Goal: Information Seeking & Learning: Find specific page/section

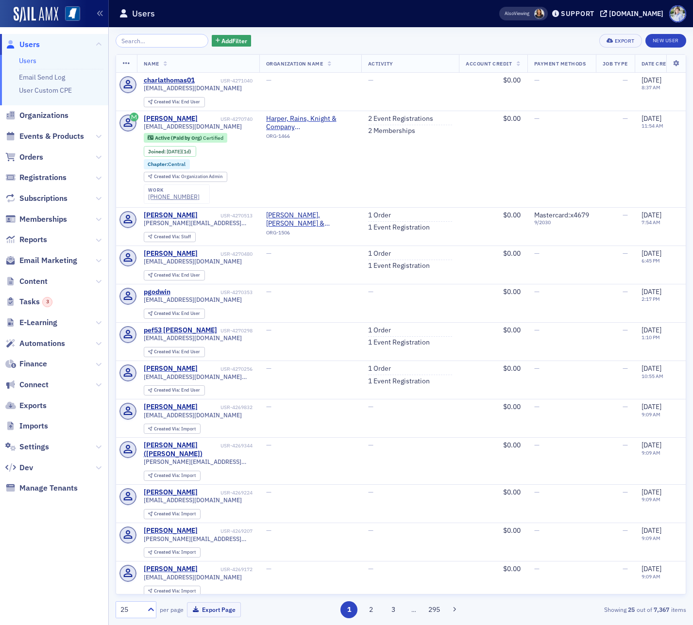
click at [621, 7] on div "Also Viewing Support ms-cpa.org" at bounding box center [588, 13] width 207 height 17
click at [626, 10] on div "[DOMAIN_NAME]" at bounding box center [636, 13] width 54 height 9
click at [97, 217] on icon at bounding box center [99, 220] width 6 height 6
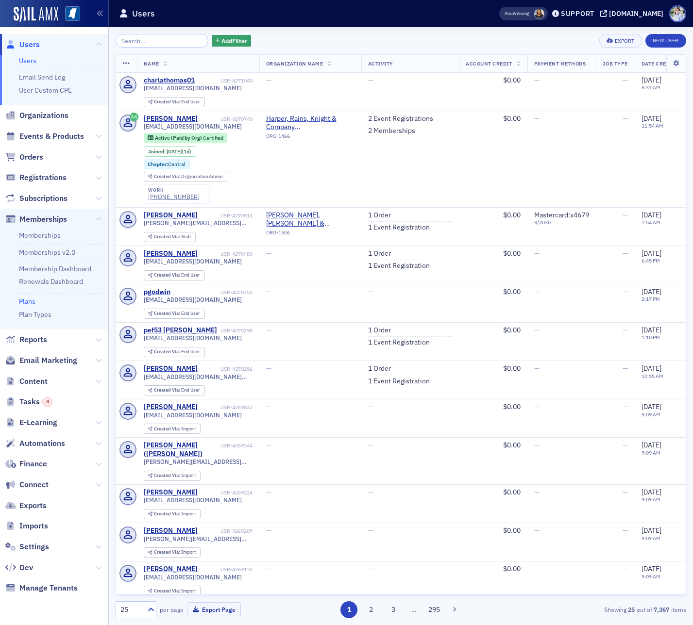
click at [27, 298] on link "Plans" at bounding box center [27, 301] width 17 height 9
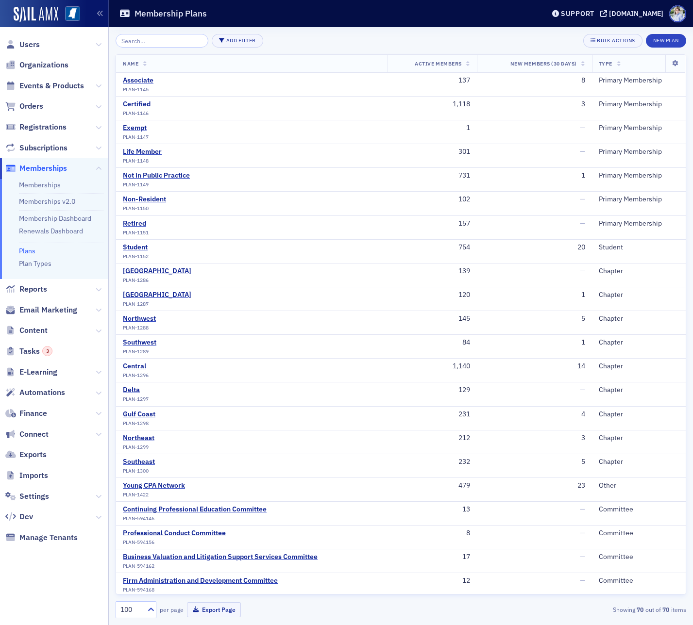
click at [154, 44] on input "search" at bounding box center [162, 41] width 93 height 14
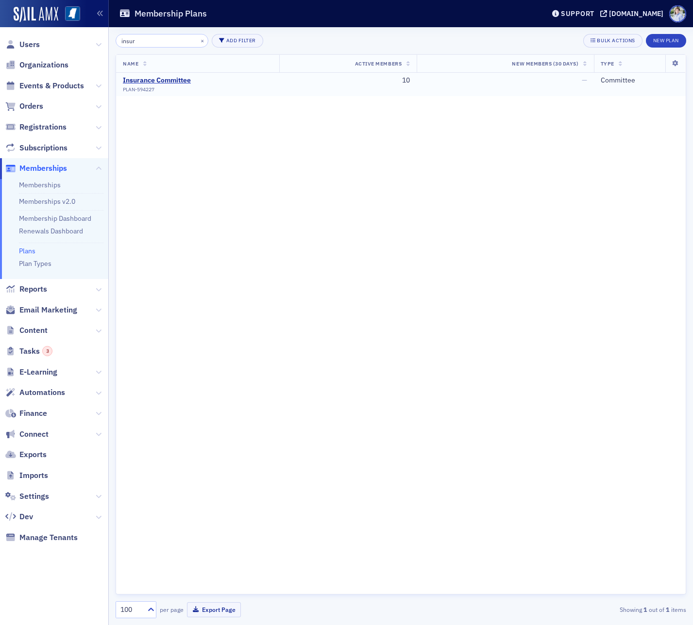
type input "insur"
click at [149, 86] on span "PLAN-594227" at bounding box center [139, 89] width 32 height 6
click at [152, 83] on div "Insurance Committee" at bounding box center [157, 80] width 68 height 9
click at [40, 186] on link "Memberships" at bounding box center [40, 185] width 42 height 9
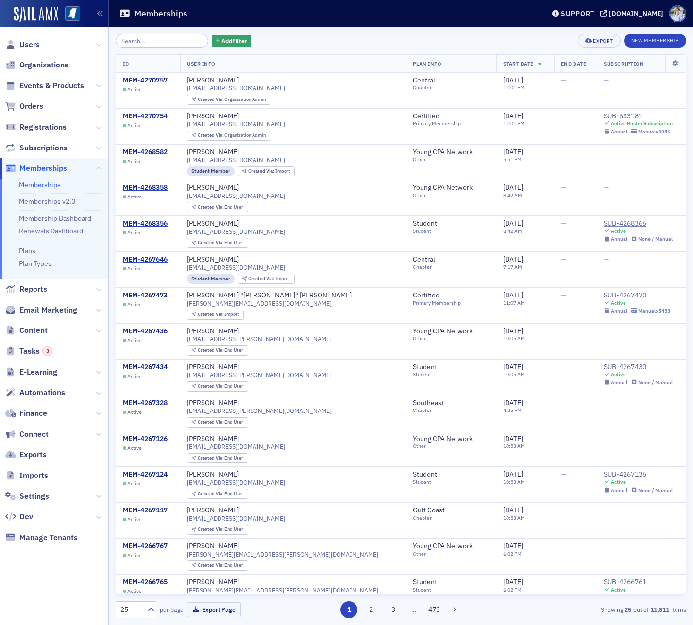
click at [156, 43] on input "search" at bounding box center [162, 41] width 93 height 14
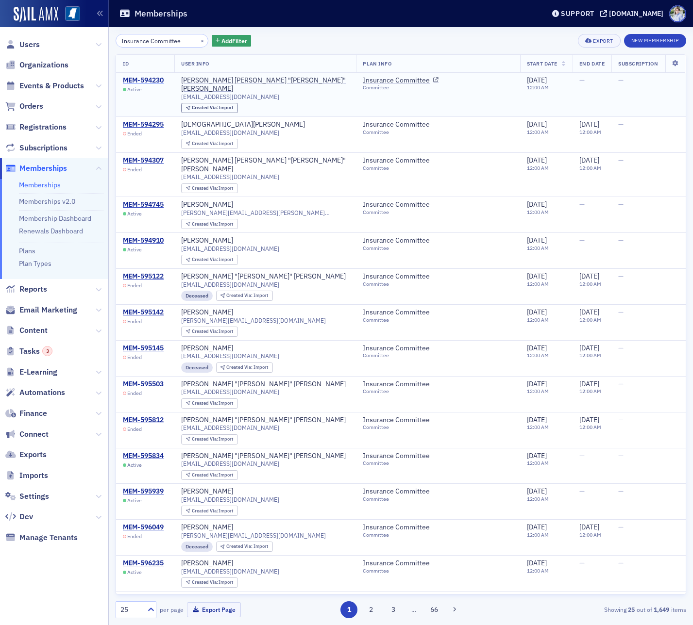
type input "Insurance Committee"
click at [151, 79] on div "MEM-594230" at bounding box center [143, 80] width 41 height 9
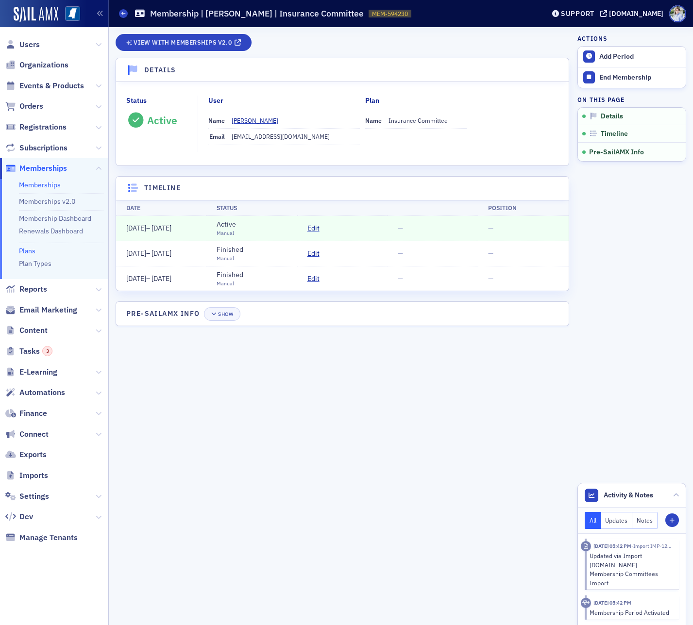
drag, startPoint x: 29, startPoint y: 246, endPoint x: 28, endPoint y: 251, distance: 5.8
click at [28, 246] on li "Plans" at bounding box center [61, 249] width 84 height 13
click at [28, 251] on link "Plans" at bounding box center [27, 251] width 17 height 9
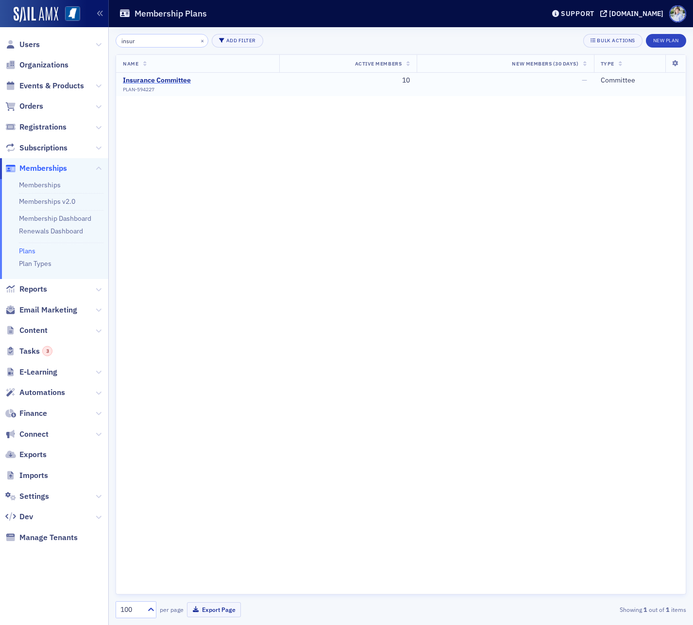
click at [171, 82] on div "Insurance Committee" at bounding box center [157, 80] width 68 height 9
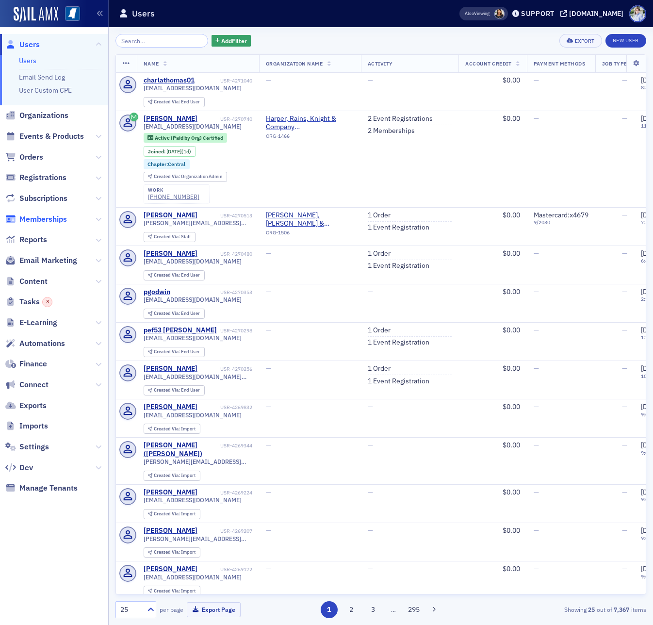
click at [37, 215] on span "Memberships" at bounding box center [43, 219] width 48 height 11
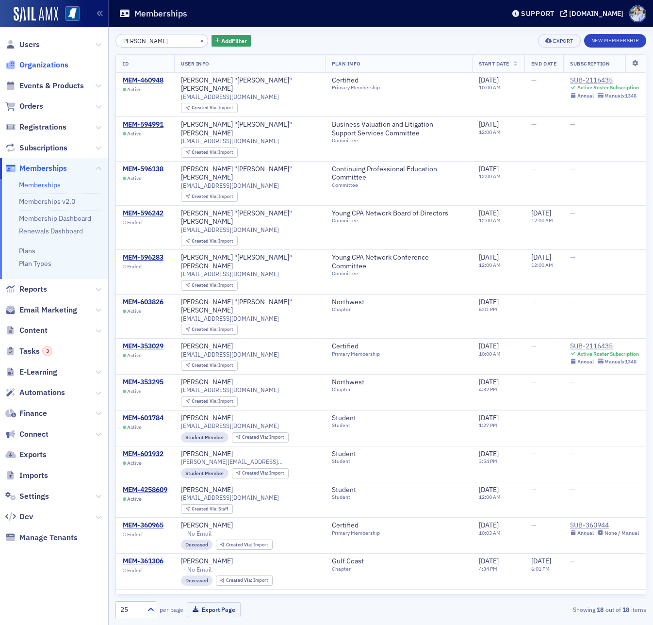
type input "Grover Kinney"
click at [32, 251] on link "Plans" at bounding box center [27, 251] width 17 height 9
click at [221, 39] on span "Add Filter" at bounding box center [234, 40] width 26 height 9
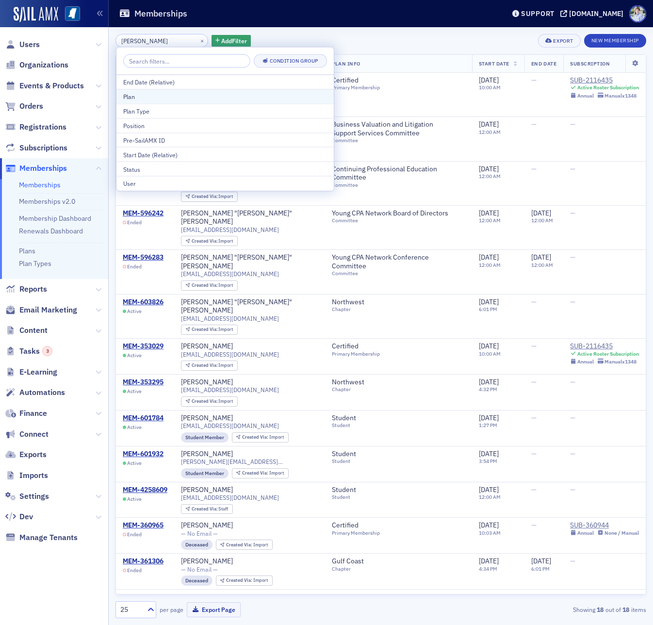
click at [200, 95] on div "Plan" at bounding box center [225, 96] width 204 height 9
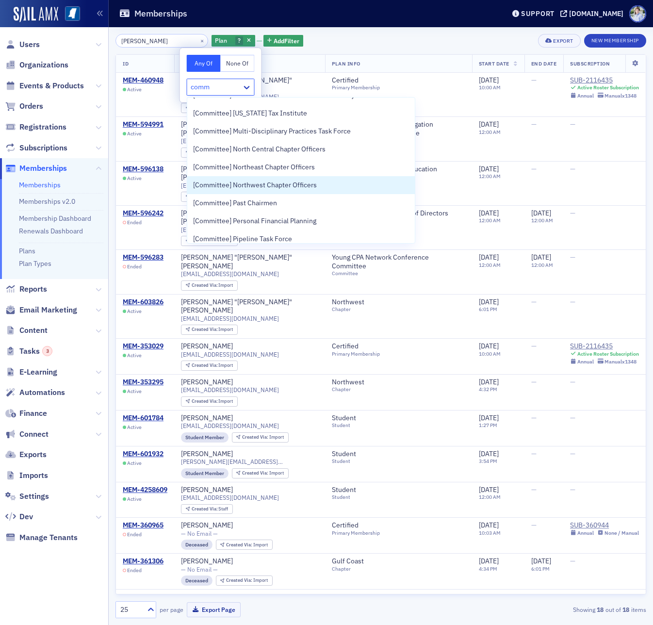
scroll to position [767, 0]
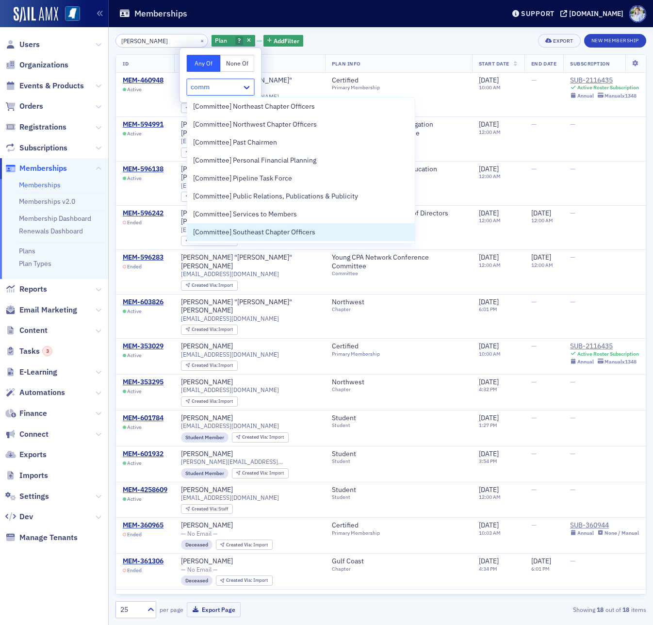
type input "comm"
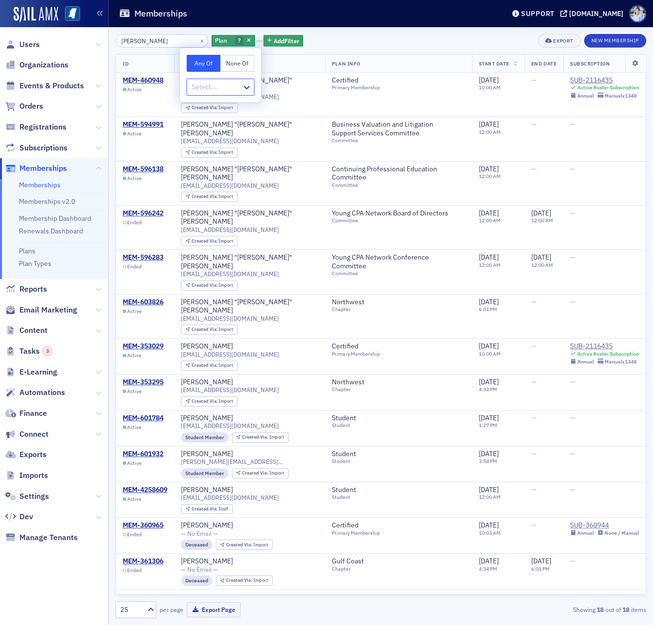
paste input "Banking"
type input "Banking"
click at [217, 107] on span "[Committee] Banking and Finance Committee" at bounding box center [262, 108] width 138 height 10
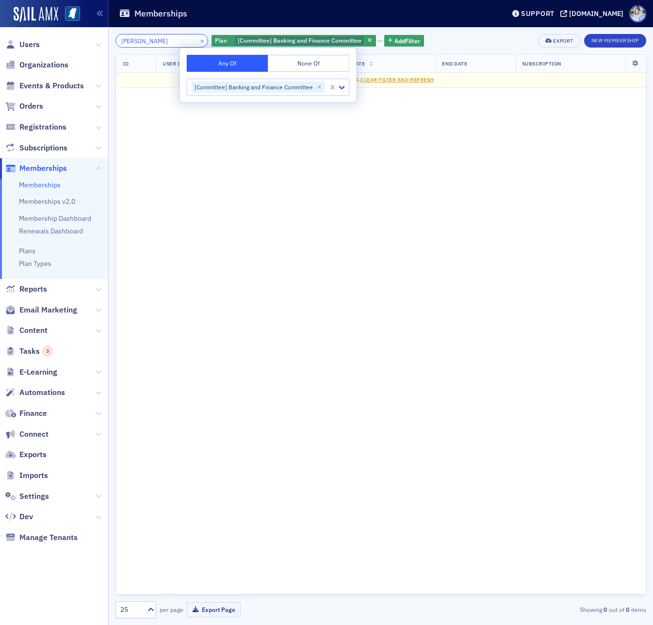
click at [176, 38] on input "Grover Kinney" at bounding box center [162, 41] width 93 height 14
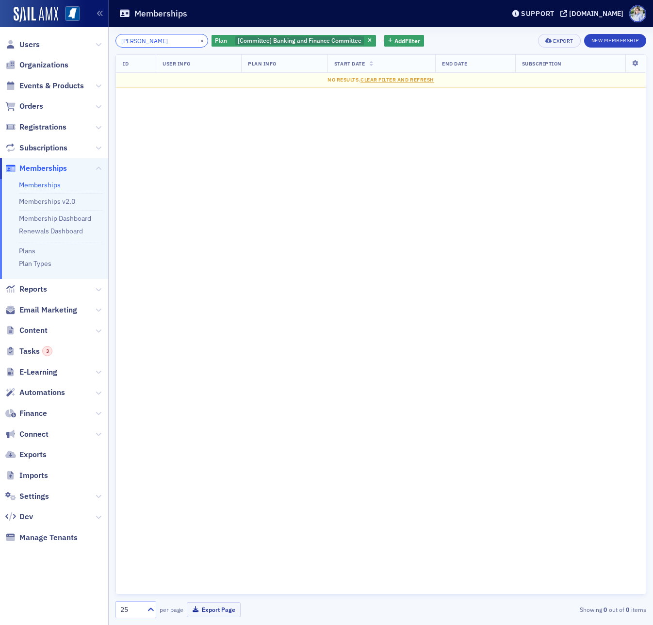
paste input "James Peques"
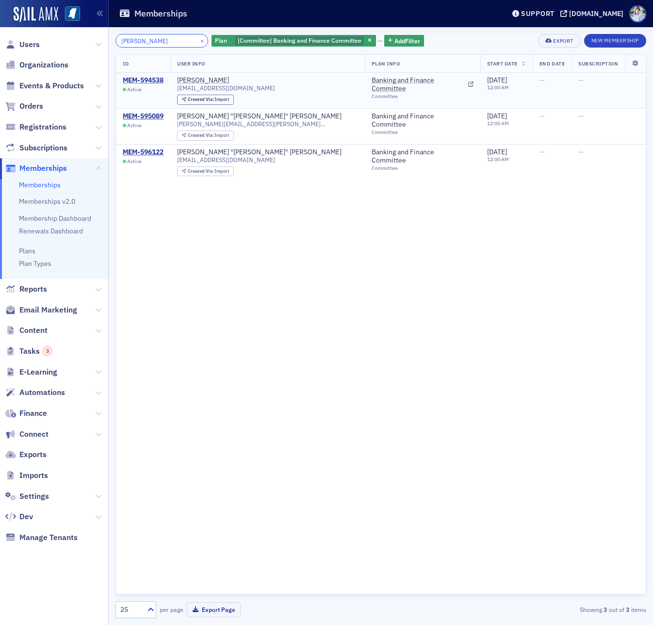
type input "James Peques"
click at [147, 84] on div "MEM-594538" at bounding box center [143, 80] width 41 height 9
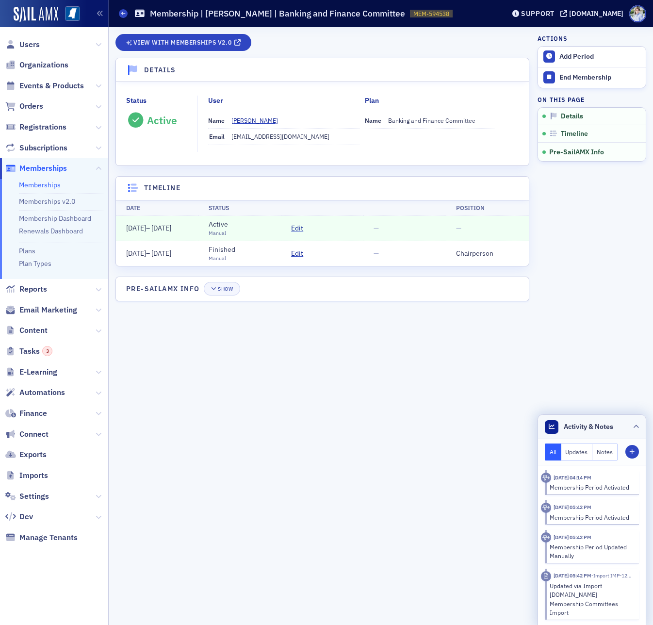
click at [611, 432] on span "Activity & Notes" at bounding box center [589, 427] width 50 height 10
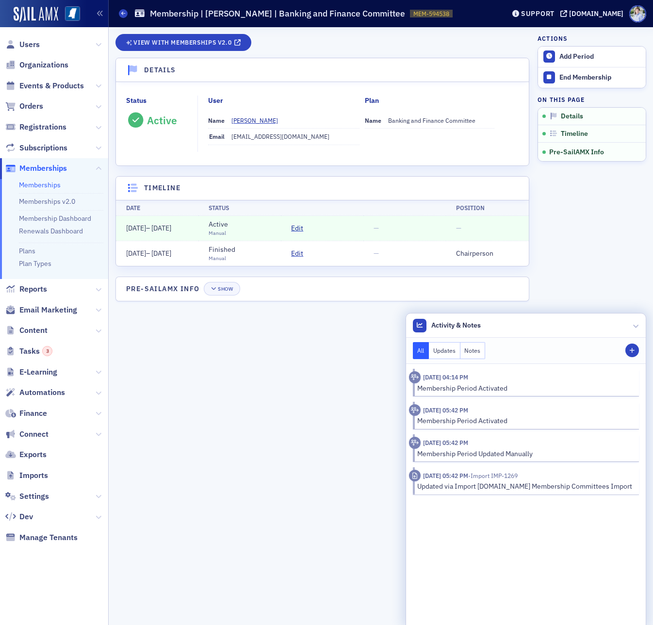
drag, startPoint x: 156, startPoint y: 417, endPoint x: 150, endPoint y: 416, distance: 5.5
click at [156, 417] on div "View with Memberships v2.0 Details Status Active User Name James Pegues Email j…" at bounding box center [323, 326] width 414 height 584
drag, startPoint x: 16, startPoint y: 477, endPoint x: 35, endPoint y: 465, distance: 22.9
click at [16, 477] on link "Imports" at bounding box center [26, 475] width 43 height 11
drag, startPoint x: 402, startPoint y: 14, endPoint x: 474, endPoint y: 7, distance: 71.6
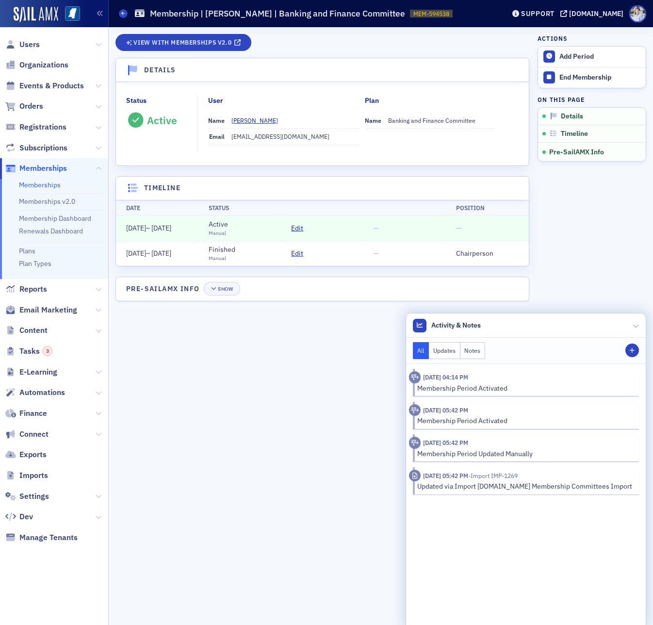
click at [474, 7] on div "Memberships Membership | James Pegues | Banking and Finance Committee MEM-59453…" at bounding box center [304, 13] width 371 height 18
drag, startPoint x: 444, startPoint y: 12, endPoint x: 403, endPoint y: 14, distance: 41.3
click at [403, 14] on div "Memberships Membership | James Pegues | Banking and Finance Committee MEM-59453…" at bounding box center [304, 13] width 371 height 18
copy span "MEM-594538"
click at [210, 489] on div "View with Memberships v2.0 Details Status Active User Name James Pegues Email j…" at bounding box center [323, 326] width 414 height 584
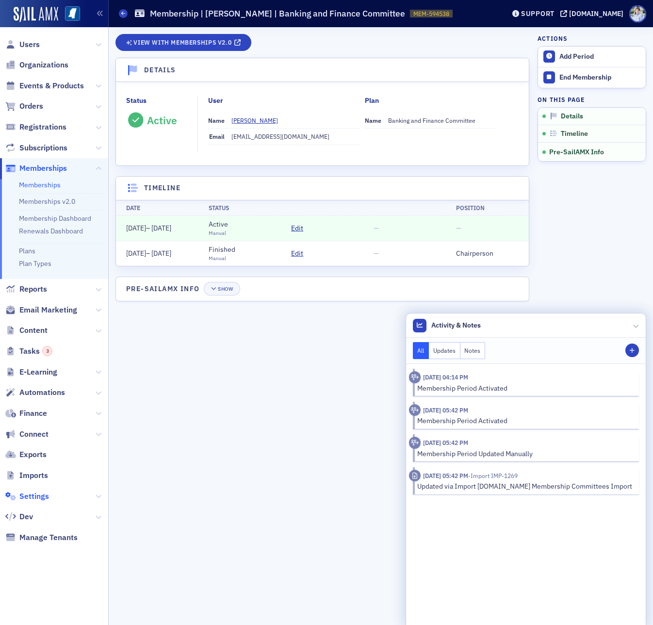
click at [41, 493] on span "Settings" at bounding box center [34, 496] width 30 height 11
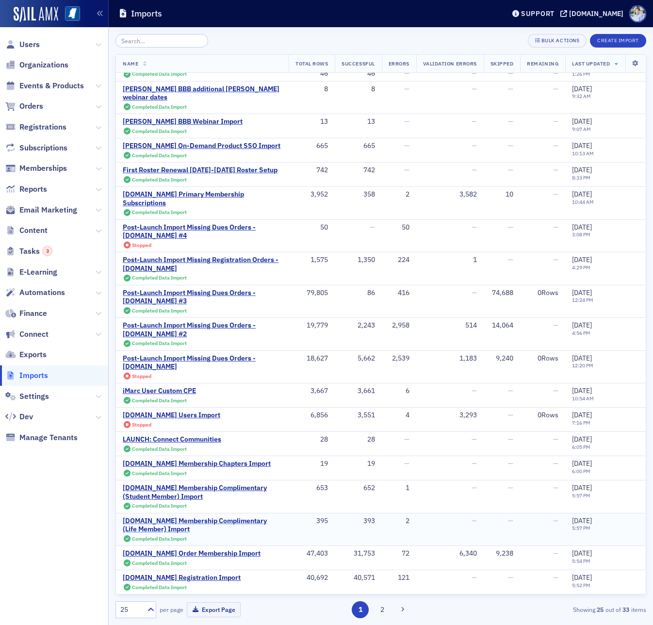
scroll to position [144, 0]
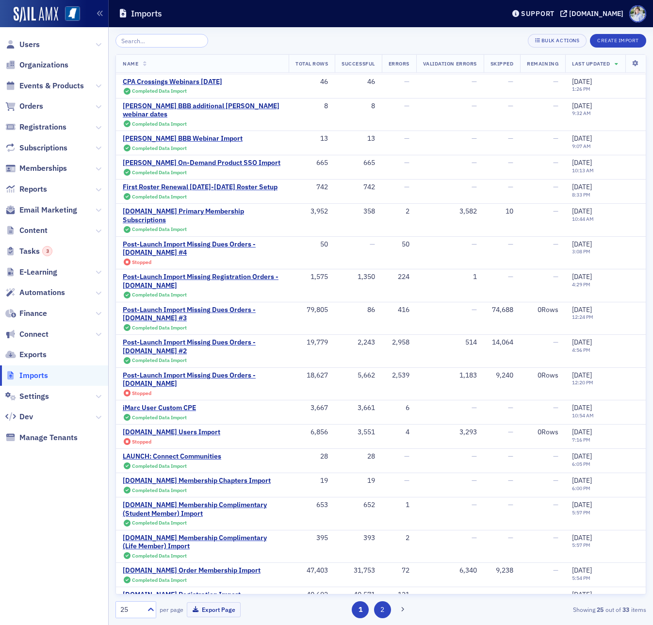
click at [381, 609] on button "2" at bounding box center [382, 609] width 17 height 17
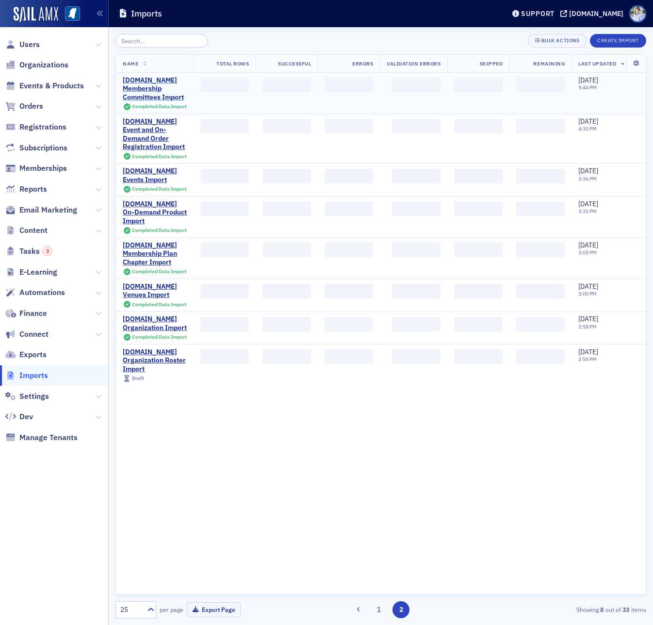
click at [156, 86] on div "[DOMAIN_NAME] Membership Committees Import" at bounding box center [155, 89] width 64 height 26
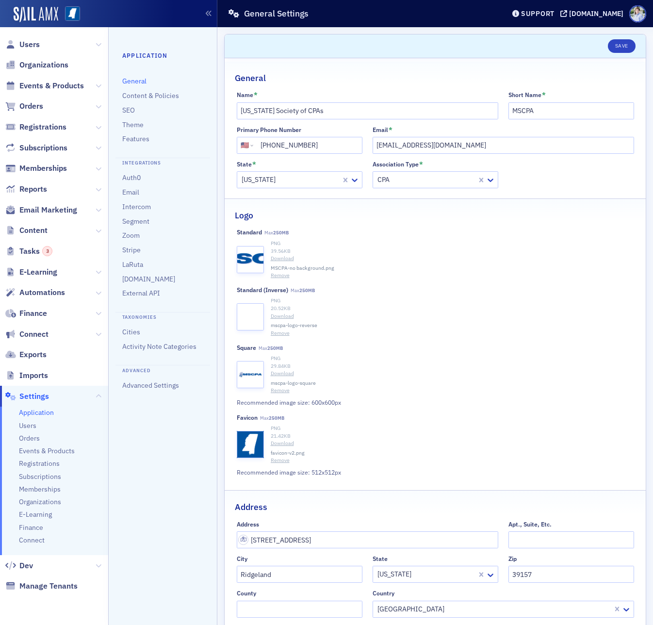
select select "US"
click at [140, 386] on link "Advanced Settings" at bounding box center [150, 385] width 57 height 9
